Goal: Find specific page/section: Find specific page/section

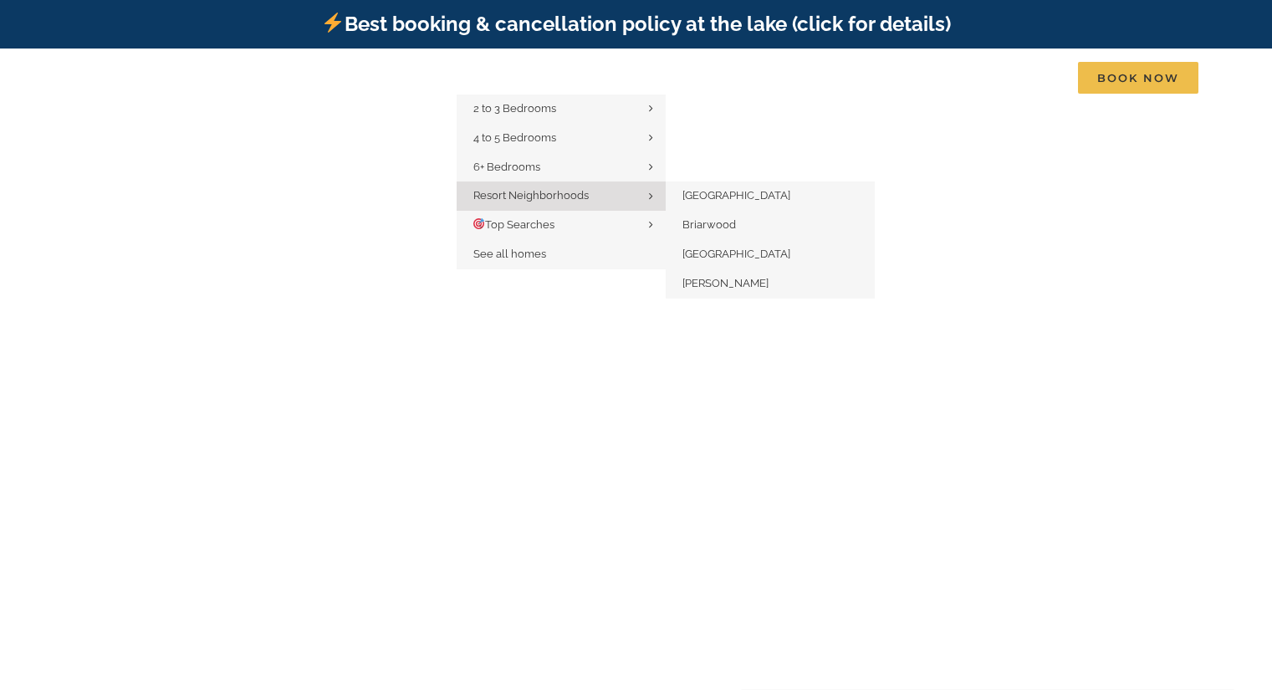
click at [563, 184] on link "Resort Neighborhoods" at bounding box center [561, 195] width 209 height 29
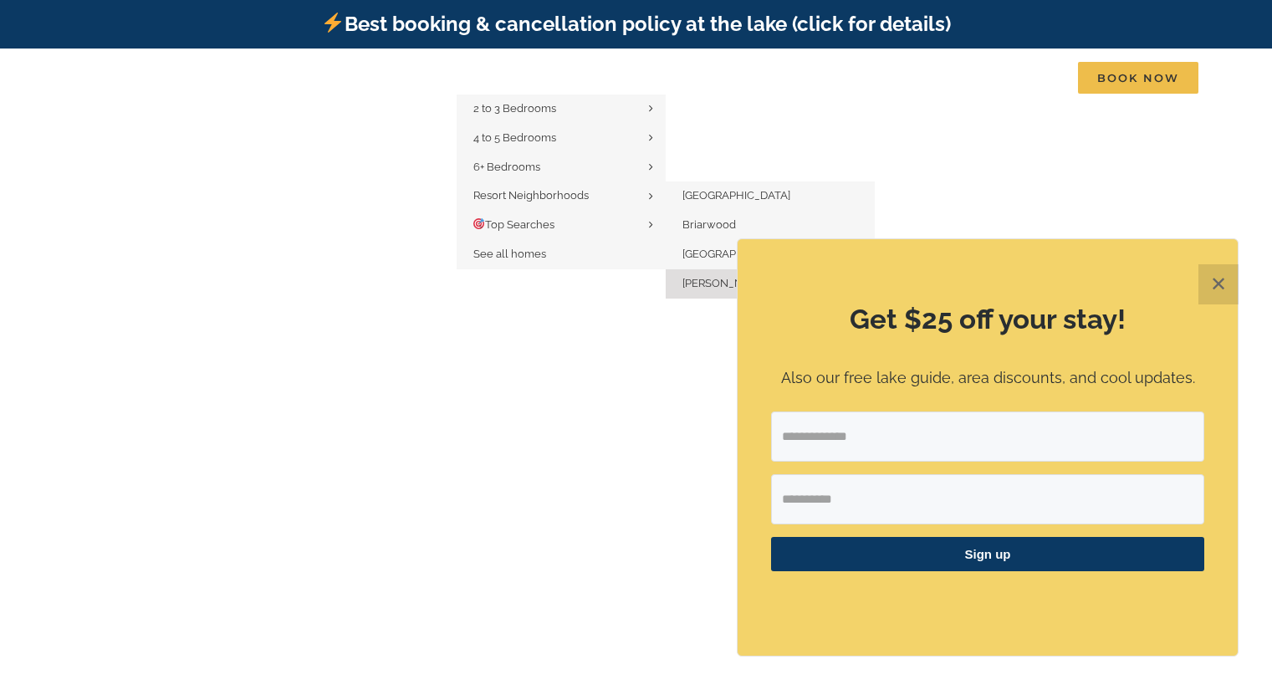
click at [727, 273] on link "[PERSON_NAME]" at bounding box center [770, 283] width 209 height 29
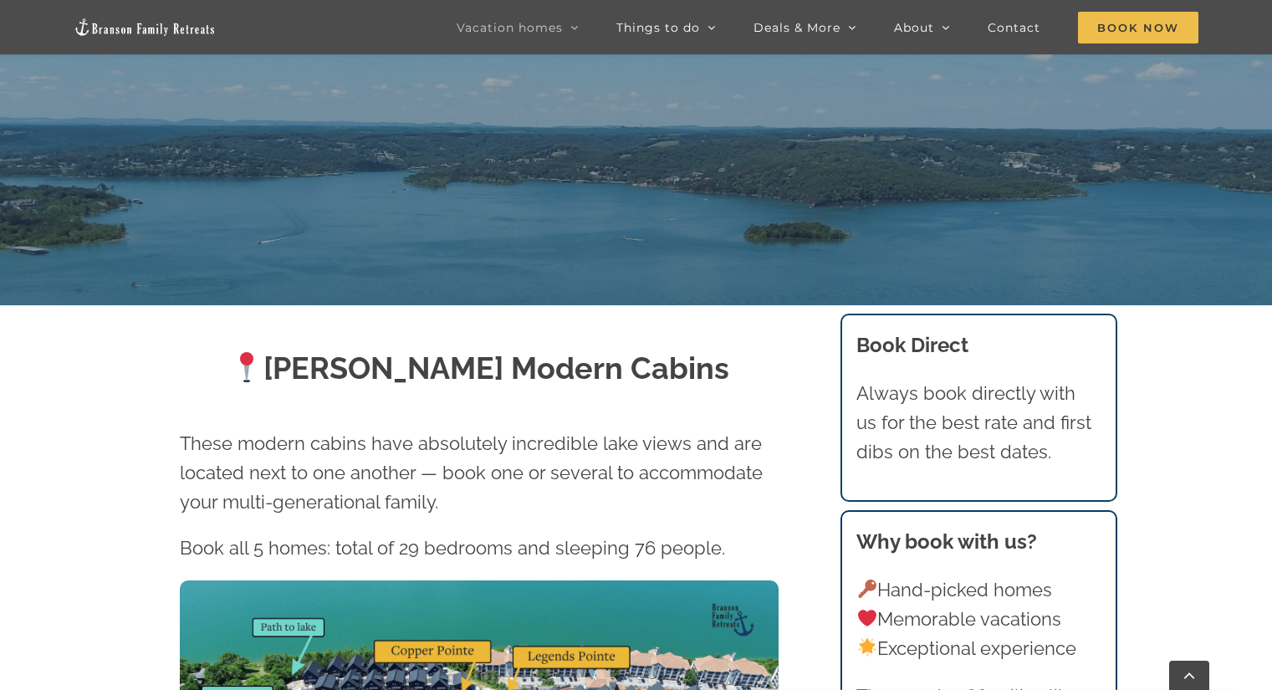
scroll to position [418, 0]
